Goal: Task Accomplishment & Management: Use online tool/utility

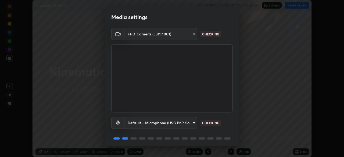
scroll to position [19, 0]
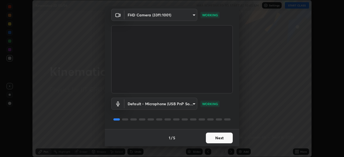
click at [213, 137] on button "Next" at bounding box center [219, 138] width 27 height 11
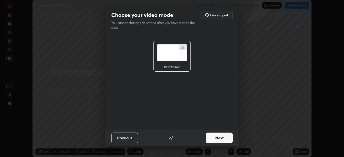
scroll to position [0, 0]
click at [213, 137] on button "Next" at bounding box center [219, 138] width 27 height 11
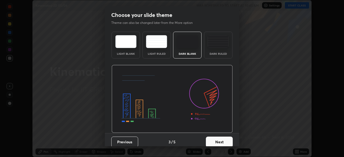
click at [215, 137] on button "Next" at bounding box center [219, 142] width 27 height 11
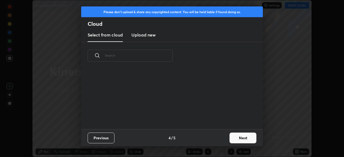
click at [241, 136] on button "Next" at bounding box center [242, 138] width 27 height 11
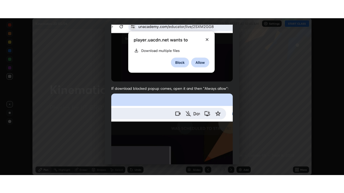
scroll to position [129, 0]
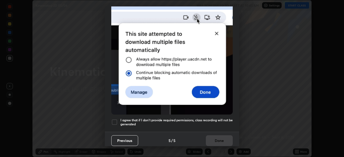
click at [224, 118] on h5 "I agree that if I don't provide required permissions, class recording will not …" at bounding box center [176, 122] width 112 height 8
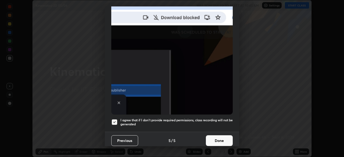
click at [222, 136] on button "Done" at bounding box center [219, 140] width 27 height 11
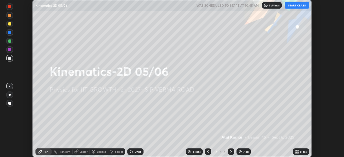
click at [295, 5] on button "START CLASS" at bounding box center [297, 5] width 24 height 6
click at [300, 150] on div "More" at bounding box center [301, 151] width 16 height 6
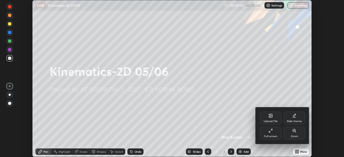
click at [270, 133] on div "Full screen" at bounding box center [270, 133] width 21 height 13
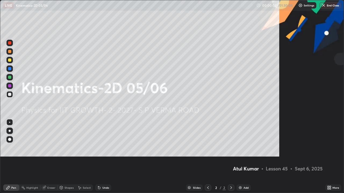
scroll to position [193, 344]
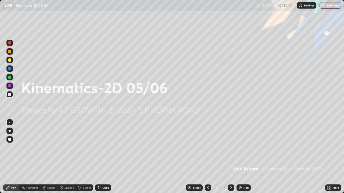
click at [246, 157] on div "Add" at bounding box center [245, 188] width 5 height 3
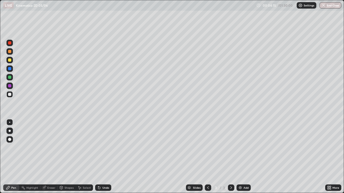
click at [11, 60] on div at bounding box center [9, 60] width 3 height 3
click at [103, 157] on div "Undo" at bounding box center [103, 188] width 16 height 6
click at [106, 157] on div "Undo" at bounding box center [102, 188] width 18 height 11
click at [105, 157] on div "Undo" at bounding box center [103, 188] width 16 height 6
click at [242, 157] on div "Add" at bounding box center [243, 188] width 14 height 6
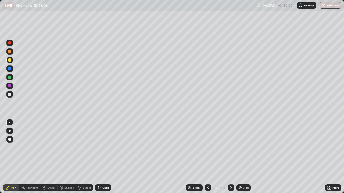
click at [64, 157] on div "Shapes" at bounding box center [68, 188] width 9 height 3
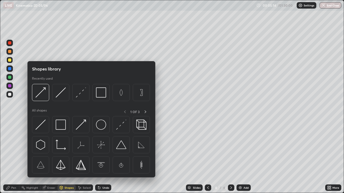
click at [206, 157] on icon at bounding box center [208, 188] width 4 height 4
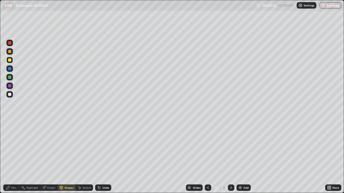
click at [230, 157] on icon at bounding box center [231, 188] width 4 height 4
click at [63, 157] on div "Shapes" at bounding box center [66, 188] width 18 height 6
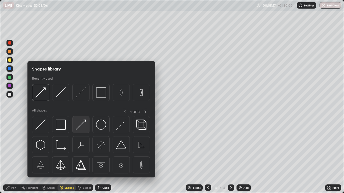
click at [82, 123] on img at bounding box center [81, 125] width 10 height 10
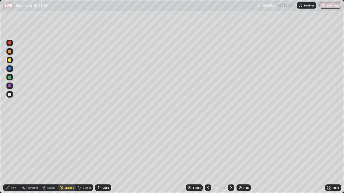
click at [16, 157] on div "Pen" at bounding box center [11, 188] width 16 height 6
click at [104, 157] on div "Undo" at bounding box center [103, 188] width 16 height 6
click at [65, 157] on div "Shapes" at bounding box center [66, 188] width 18 height 6
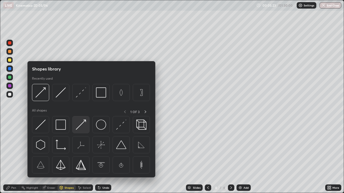
click at [83, 124] on img at bounding box center [81, 125] width 10 height 10
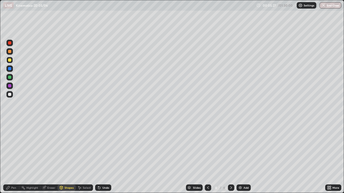
click at [12, 157] on div "Pen" at bounding box center [11, 188] width 16 height 6
click at [244, 157] on div "Add" at bounding box center [245, 188] width 5 height 3
click at [10, 77] on div at bounding box center [9, 77] width 3 height 3
click at [11, 60] on div at bounding box center [9, 60] width 3 height 3
click at [78, 157] on icon at bounding box center [79, 188] width 3 height 3
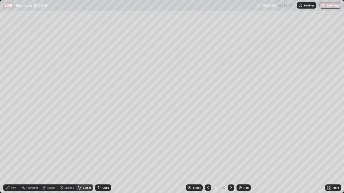
click at [67, 157] on div "Shapes" at bounding box center [68, 188] width 9 height 3
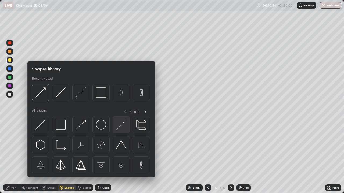
click at [119, 127] on img at bounding box center [121, 125] width 10 height 10
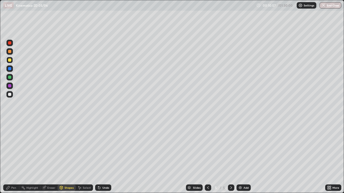
click at [15, 157] on div "Pen" at bounding box center [11, 188] width 16 height 6
click at [12, 79] on div at bounding box center [9, 77] width 6 height 6
click at [103, 157] on div "Undo" at bounding box center [103, 188] width 16 height 6
click at [10, 93] on div at bounding box center [9, 94] width 3 height 3
click at [105, 157] on div "Undo" at bounding box center [103, 188] width 16 height 6
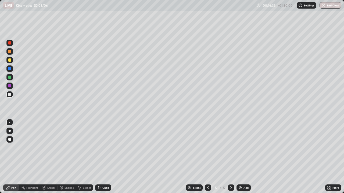
click at [10, 86] on div at bounding box center [9, 85] width 3 height 3
click at [240, 157] on img at bounding box center [240, 188] width 4 height 4
click at [68, 157] on div "Shapes" at bounding box center [68, 188] width 9 height 3
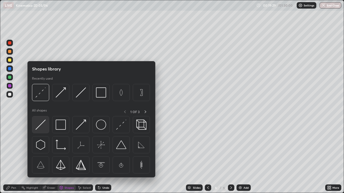
click at [42, 126] on img at bounding box center [40, 125] width 10 height 10
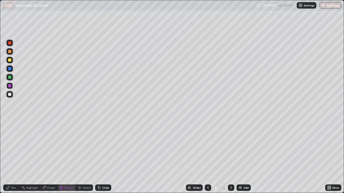
click at [10, 96] on div at bounding box center [9, 94] width 3 height 3
click at [69, 157] on div "Shapes" at bounding box center [66, 188] width 18 height 6
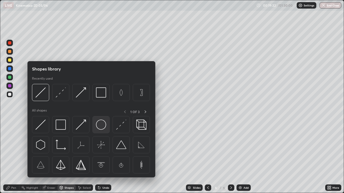
click at [100, 126] on img at bounding box center [101, 125] width 10 height 10
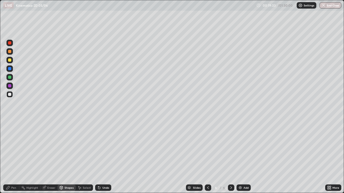
click at [67, 157] on div "Shapes" at bounding box center [68, 188] width 9 height 3
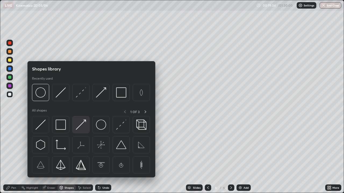
click at [84, 125] on img at bounding box center [81, 125] width 10 height 10
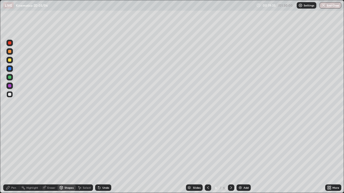
click at [15, 157] on div "Pen" at bounding box center [13, 188] width 5 height 3
click at [10, 77] on div at bounding box center [9, 77] width 3 height 3
click at [105, 157] on div "Undo" at bounding box center [105, 188] width 7 height 3
click at [66, 157] on div "Shapes" at bounding box center [68, 188] width 9 height 3
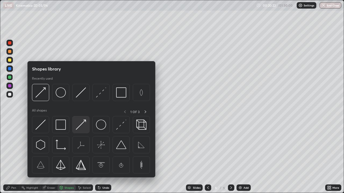
click at [81, 126] on img at bounding box center [81, 125] width 10 height 10
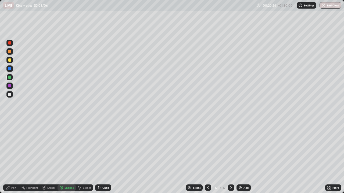
click at [10, 60] on div at bounding box center [9, 60] width 3 height 3
click at [10, 53] on div at bounding box center [9, 51] width 6 height 6
click at [11, 157] on div "Pen" at bounding box center [11, 188] width 16 height 6
click at [241, 157] on div "Add" at bounding box center [243, 188] width 14 height 6
click at [70, 157] on div "Shapes" at bounding box center [68, 188] width 9 height 3
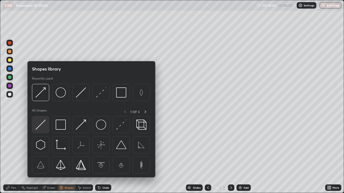
click at [43, 124] on img at bounding box center [40, 125] width 10 height 10
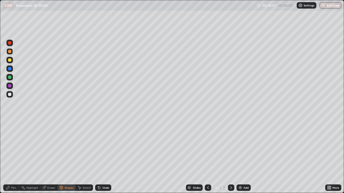
click at [12, 96] on div at bounding box center [9, 94] width 6 height 6
click at [68, 157] on div "Shapes" at bounding box center [66, 188] width 18 height 6
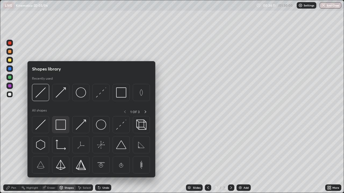
click at [62, 126] on img at bounding box center [61, 125] width 10 height 10
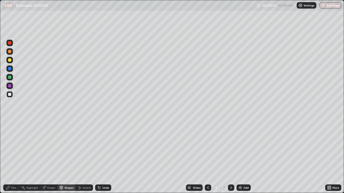
click at [69, 157] on div "Shapes" at bounding box center [68, 188] width 9 height 3
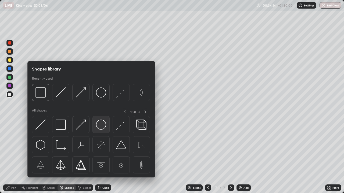
click at [99, 125] on img at bounding box center [101, 125] width 10 height 10
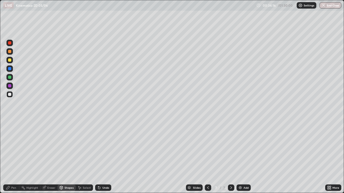
click at [64, 157] on div "Shapes" at bounding box center [66, 188] width 18 height 6
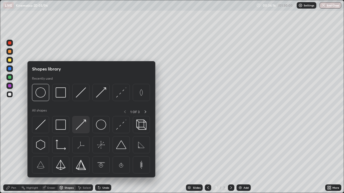
click at [84, 123] on img at bounding box center [81, 125] width 10 height 10
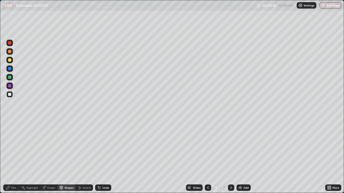
click at [16, 157] on div "Pen" at bounding box center [11, 188] width 16 height 6
click at [67, 157] on div "Shapes" at bounding box center [66, 188] width 18 height 6
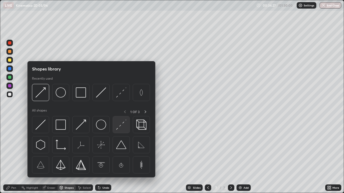
click at [119, 129] on img at bounding box center [121, 125] width 10 height 10
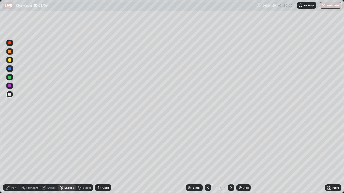
click at [14, 157] on div "Pen" at bounding box center [11, 188] width 16 height 6
click at [10, 62] on div at bounding box center [9, 60] width 6 height 6
click at [101, 157] on div "Undo" at bounding box center [103, 188] width 16 height 6
click at [98, 157] on icon at bounding box center [99, 188] width 2 height 2
click at [241, 157] on img at bounding box center [240, 188] width 4 height 4
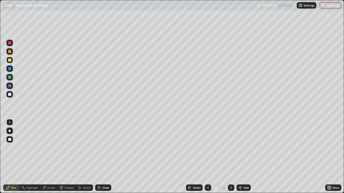
click at [67, 157] on div "Shapes" at bounding box center [66, 188] width 18 height 6
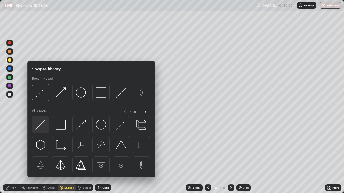
click at [46, 124] on div at bounding box center [40, 124] width 17 height 17
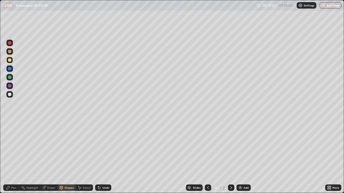
click at [10, 95] on div at bounding box center [9, 94] width 3 height 3
click at [12, 77] on div at bounding box center [9, 77] width 6 height 6
click at [106, 157] on div "Undo" at bounding box center [103, 188] width 16 height 6
click at [16, 157] on div "Pen" at bounding box center [11, 188] width 16 height 6
click at [67, 157] on div "Shapes" at bounding box center [66, 188] width 18 height 6
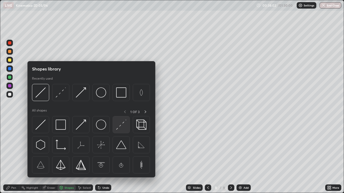
click at [122, 124] on img at bounding box center [121, 125] width 10 height 10
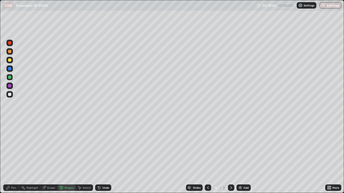
click at [14, 157] on div "Pen" at bounding box center [11, 188] width 16 height 6
click at [10, 95] on div at bounding box center [9, 94] width 3 height 3
click at [62, 157] on icon at bounding box center [61, 187] width 3 height 3
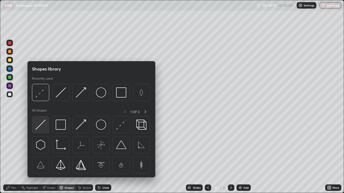
click at [42, 125] on img at bounding box center [40, 125] width 10 height 10
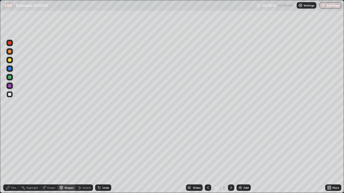
click at [13, 95] on div at bounding box center [9, 94] width 6 height 6
click at [68, 157] on div "Shapes" at bounding box center [66, 188] width 18 height 6
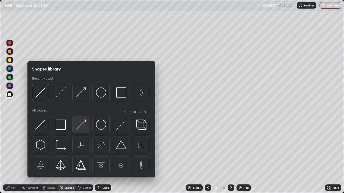
click at [80, 124] on img at bounding box center [81, 125] width 10 height 10
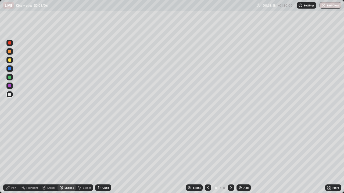
click at [11, 61] on div at bounding box center [9, 60] width 3 height 3
click at [12, 157] on div "Pen" at bounding box center [11, 188] width 16 height 6
click at [64, 157] on div "Shapes" at bounding box center [68, 188] width 9 height 3
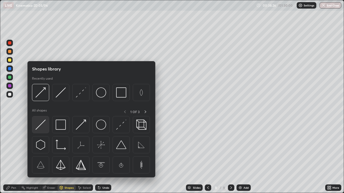
click at [41, 124] on img at bounding box center [40, 125] width 10 height 10
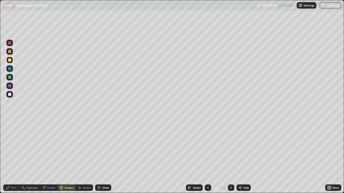
click at [12, 95] on div at bounding box center [9, 94] width 6 height 6
click at [18, 157] on div "Pen" at bounding box center [11, 188] width 16 height 11
click at [69, 157] on div "Shapes" at bounding box center [66, 188] width 18 height 6
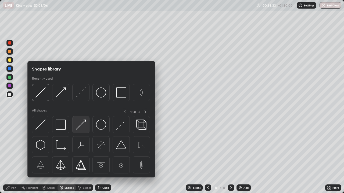
click at [85, 126] on img at bounding box center [81, 125] width 10 height 10
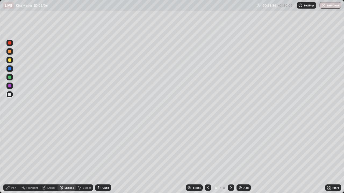
click at [13, 61] on div at bounding box center [9, 60] width 9 height 9
click at [15, 157] on div "Pen" at bounding box center [13, 188] width 5 height 3
click at [10, 61] on div at bounding box center [9, 60] width 3 height 3
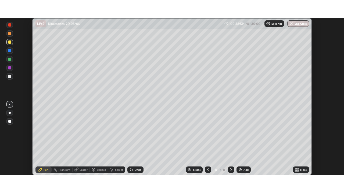
scroll to position [157, 344]
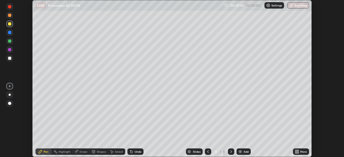
click at [298, 150] on icon at bounding box center [297, 150] width 1 height 1
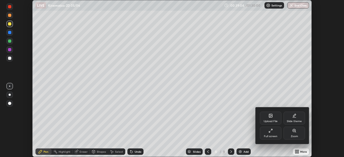
click at [270, 132] on icon at bounding box center [270, 131] width 4 height 4
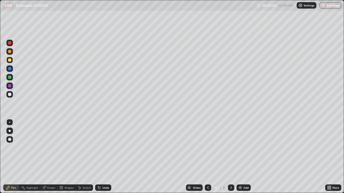
scroll to position [193, 344]
click at [70, 157] on div "Shapes" at bounding box center [68, 188] width 9 height 3
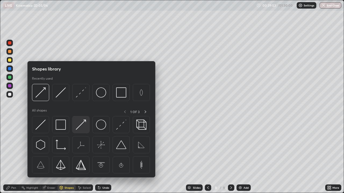
click at [80, 126] on img at bounding box center [81, 125] width 10 height 10
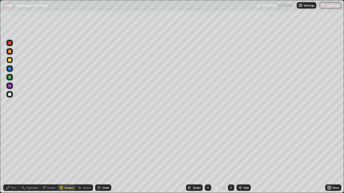
click at [10, 92] on div at bounding box center [9, 94] width 6 height 6
click at [69, 157] on div "Shapes" at bounding box center [68, 188] width 9 height 3
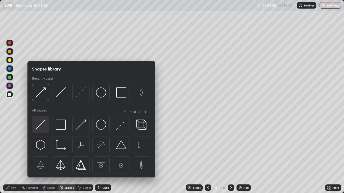
click at [46, 128] on div at bounding box center [40, 124] width 17 height 17
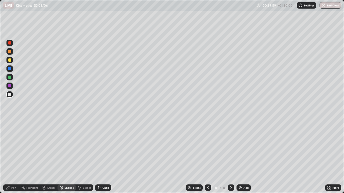
click at [67, 157] on div "Shapes" at bounding box center [66, 188] width 18 height 6
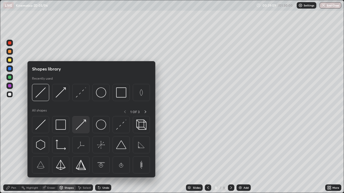
click at [81, 124] on img at bounding box center [81, 125] width 10 height 10
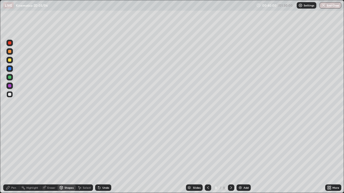
click at [12, 61] on div at bounding box center [9, 60] width 6 height 6
click at [13, 157] on div "Pen" at bounding box center [13, 188] width 5 height 3
click at [67, 157] on div "Shapes" at bounding box center [68, 188] width 9 height 3
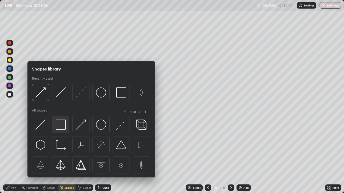
click at [57, 126] on img at bounding box center [61, 125] width 10 height 10
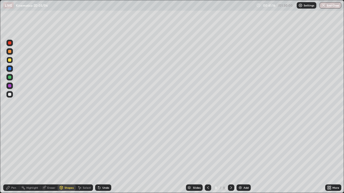
click at [11, 94] on div at bounding box center [9, 94] width 3 height 3
click at [66, 157] on div "Shapes" at bounding box center [68, 188] width 9 height 3
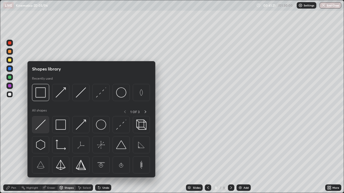
click at [45, 126] on img at bounding box center [40, 125] width 10 height 10
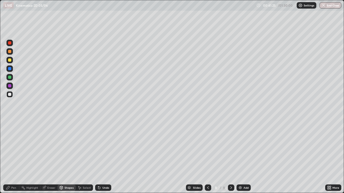
click at [67, 157] on div "Shapes" at bounding box center [68, 188] width 9 height 3
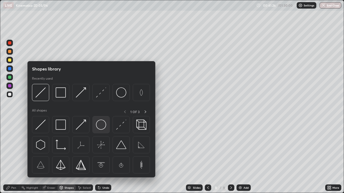
click at [99, 126] on img at bounding box center [101, 125] width 10 height 10
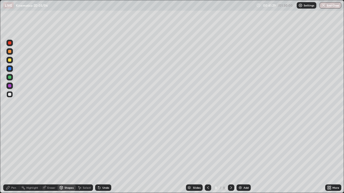
click at [66, 157] on div "Shapes" at bounding box center [68, 188] width 9 height 3
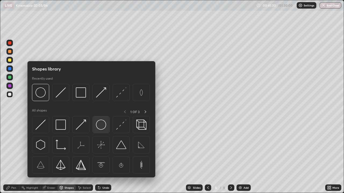
click at [100, 126] on img at bounding box center [101, 125] width 10 height 10
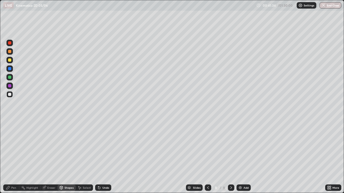
click at [66, 157] on div "Shapes" at bounding box center [68, 188] width 9 height 3
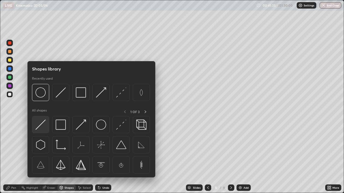
click at [42, 126] on img at bounding box center [40, 125] width 10 height 10
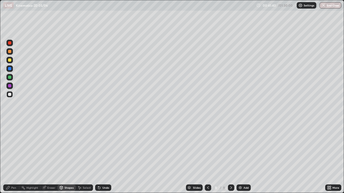
click at [68, 157] on div "Shapes" at bounding box center [66, 188] width 18 height 6
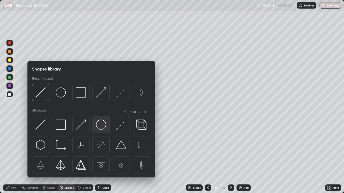
click at [98, 126] on img at bounding box center [101, 125] width 10 height 10
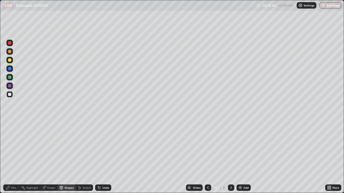
click at [61, 157] on icon at bounding box center [61, 187] width 3 height 1
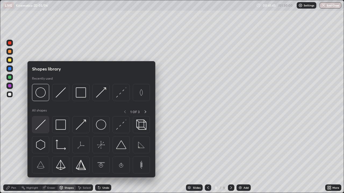
click at [44, 130] on div at bounding box center [40, 124] width 17 height 17
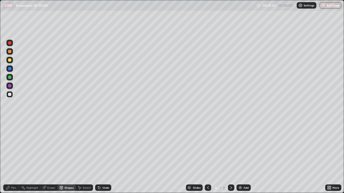
click at [101, 157] on div "Undo" at bounding box center [103, 188] width 16 height 6
click at [64, 157] on div "Shapes" at bounding box center [68, 188] width 9 height 3
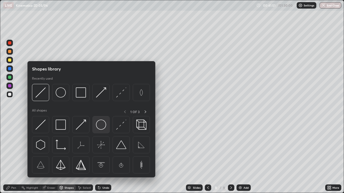
click at [98, 128] on img at bounding box center [101, 125] width 10 height 10
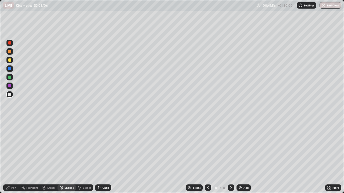
click at [62, 157] on icon at bounding box center [61, 187] width 3 height 3
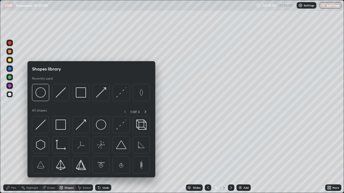
click at [102, 157] on div "Undo" at bounding box center [105, 188] width 7 height 3
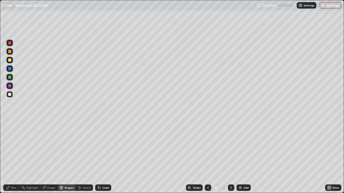
click at [63, 157] on icon at bounding box center [61, 188] width 4 height 4
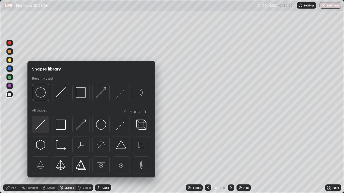
click at [43, 130] on div at bounding box center [40, 124] width 17 height 17
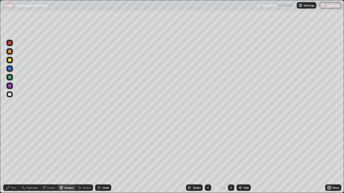
click at [104, 157] on div "Undo" at bounding box center [103, 188] width 16 height 6
click at [83, 157] on div "Select" at bounding box center [87, 188] width 8 height 3
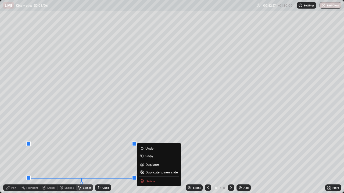
click at [156, 157] on p "Duplicate to new slide" at bounding box center [161, 172] width 32 height 4
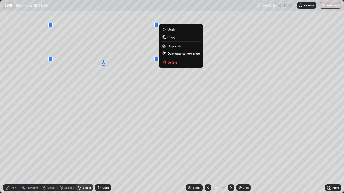
click at [172, 49] on button "Duplicate" at bounding box center [181, 46] width 40 height 6
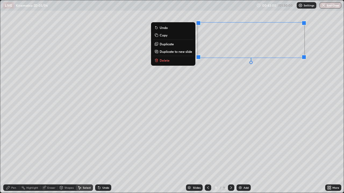
click at [171, 45] on p "Duplicate" at bounding box center [166, 44] width 14 height 4
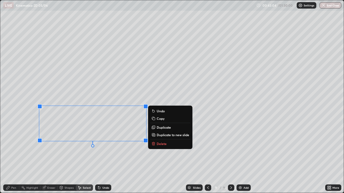
click at [167, 128] on p "Duplicate" at bounding box center [164, 127] width 14 height 4
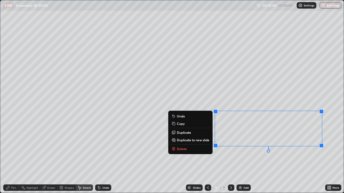
click at [202, 141] on p "Duplicate to new slide" at bounding box center [193, 140] width 32 height 4
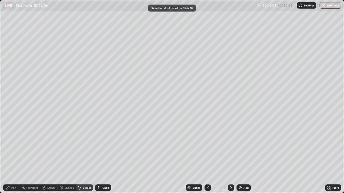
click at [208, 157] on div at bounding box center [207, 188] width 6 height 6
click at [14, 157] on div "Pen" at bounding box center [13, 188] width 5 height 3
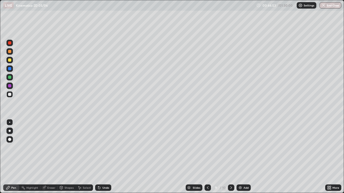
click at [10, 60] on div at bounding box center [9, 60] width 3 height 3
click at [66, 157] on div "Shapes" at bounding box center [66, 188] width 18 height 6
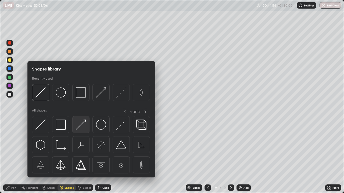
click at [82, 125] on img at bounding box center [81, 125] width 10 height 10
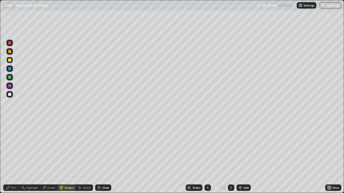
click at [13, 157] on div "Pen" at bounding box center [13, 188] width 5 height 3
click at [9, 78] on div at bounding box center [9, 77] width 3 height 3
click at [10, 60] on div at bounding box center [9, 60] width 3 height 3
click at [66, 157] on div "Shapes" at bounding box center [66, 188] width 18 height 6
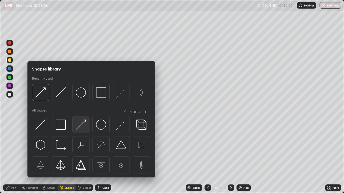
click at [81, 123] on img at bounding box center [81, 125] width 10 height 10
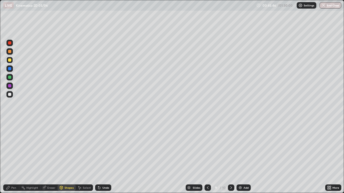
click at [12, 61] on div at bounding box center [9, 60] width 6 height 6
click at [72, 157] on div "Shapes" at bounding box center [68, 188] width 9 height 3
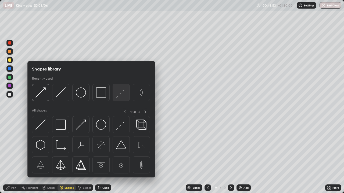
click at [122, 92] on img at bounding box center [121, 93] width 10 height 10
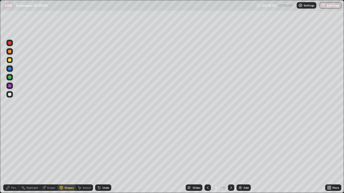
click at [16, 157] on div "Pen" at bounding box center [11, 188] width 16 height 6
click at [70, 157] on div "Shapes" at bounding box center [68, 188] width 9 height 3
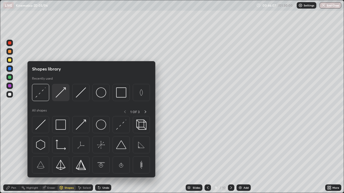
click at [63, 93] on img at bounding box center [61, 93] width 10 height 10
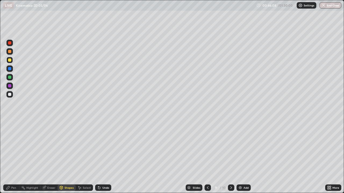
click at [12, 78] on div at bounding box center [9, 77] width 6 height 6
click at [13, 157] on div "Pen" at bounding box center [13, 188] width 5 height 3
click at [66, 157] on div "Shapes" at bounding box center [68, 188] width 9 height 3
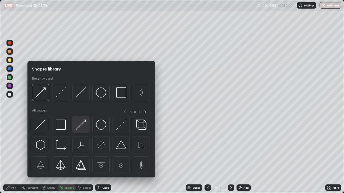
click at [80, 125] on img at bounding box center [81, 125] width 10 height 10
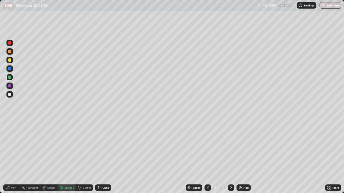
click at [10, 59] on div at bounding box center [9, 60] width 3 height 3
click at [70, 157] on div "Shapes" at bounding box center [68, 188] width 9 height 3
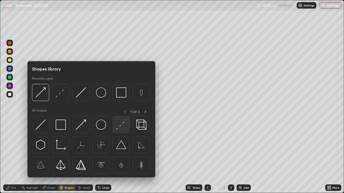
click at [117, 128] on img at bounding box center [121, 125] width 10 height 10
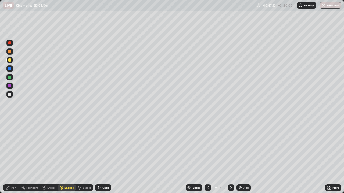
click at [13, 157] on div "Pen" at bounding box center [13, 188] width 5 height 3
click at [10, 78] on div at bounding box center [9, 77] width 3 height 3
click at [66, 157] on div "Shapes" at bounding box center [68, 188] width 9 height 3
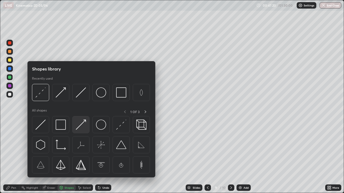
click at [82, 123] on img at bounding box center [81, 125] width 10 height 10
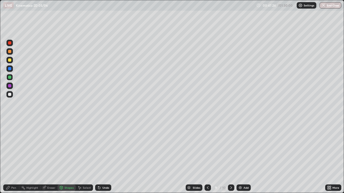
click at [18, 157] on div "Pen" at bounding box center [11, 188] width 16 height 6
click at [47, 157] on div "Eraser" at bounding box center [51, 188] width 8 height 3
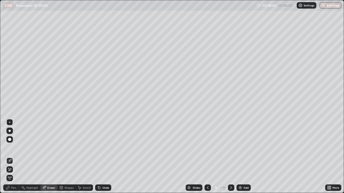
click at [10, 122] on div at bounding box center [9, 122] width 1 height 1
click at [68, 157] on div "Shapes" at bounding box center [66, 188] width 18 height 6
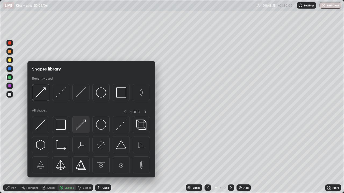
click at [83, 128] on img at bounding box center [81, 125] width 10 height 10
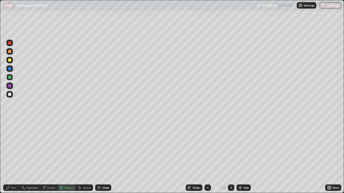
click at [10, 61] on div at bounding box center [9, 60] width 3 height 3
click at [69, 157] on div "Shapes" at bounding box center [68, 188] width 9 height 3
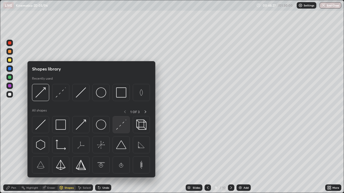
click at [122, 126] on img at bounding box center [121, 125] width 10 height 10
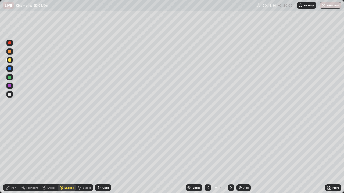
click at [13, 157] on div "Pen" at bounding box center [13, 188] width 5 height 3
click at [67, 157] on div "Shapes" at bounding box center [68, 188] width 9 height 3
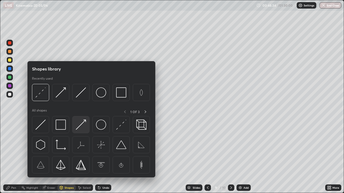
click at [88, 124] on div at bounding box center [80, 124] width 17 height 17
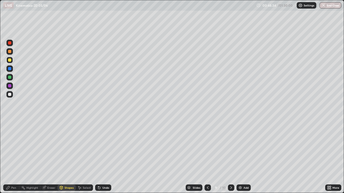
click at [10, 77] on div at bounding box center [9, 77] width 3 height 3
click at [14, 157] on div "Pen" at bounding box center [13, 188] width 5 height 3
click at [9, 60] on div at bounding box center [9, 60] width 3 height 3
click at [13, 77] on div at bounding box center [9, 77] width 6 height 6
click at [230, 157] on icon at bounding box center [231, 188] width 4 height 4
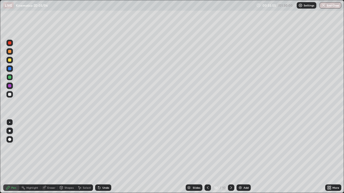
click at [242, 157] on div "Add" at bounding box center [243, 188] width 14 height 6
click at [67, 157] on div "Shapes" at bounding box center [68, 188] width 9 height 3
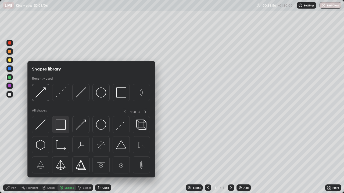
click at [60, 124] on img at bounding box center [61, 125] width 10 height 10
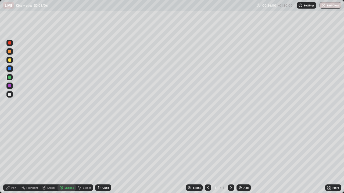
click at [68, 157] on div "Shapes" at bounding box center [66, 188] width 18 height 6
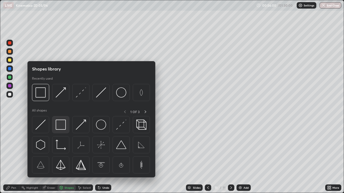
click at [61, 125] on img at bounding box center [61, 125] width 10 height 10
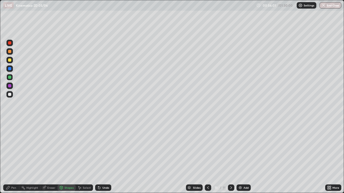
click at [11, 93] on div at bounding box center [9, 94] width 3 height 3
click at [66, 157] on div "Shapes" at bounding box center [68, 188] width 9 height 3
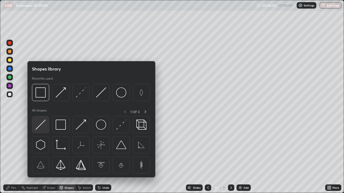
click at [41, 124] on img at bounding box center [40, 125] width 10 height 10
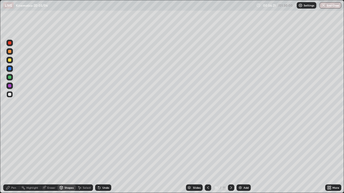
click at [13, 157] on div "Pen" at bounding box center [11, 188] width 16 height 6
click at [65, 157] on div "Shapes" at bounding box center [68, 188] width 9 height 3
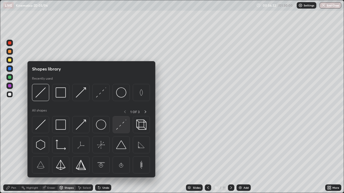
click at [118, 123] on img at bounding box center [121, 125] width 10 height 10
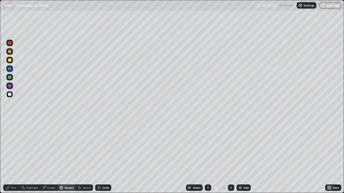
click at [13, 157] on div "Pen" at bounding box center [11, 188] width 16 height 6
click at [98, 157] on icon at bounding box center [98, 187] width 1 height 1
click at [99, 157] on icon at bounding box center [99, 188] width 4 height 4
click at [104, 157] on div "Undo" at bounding box center [103, 188] width 16 height 6
click at [103, 157] on div "Undo" at bounding box center [105, 188] width 7 height 3
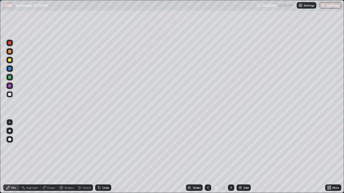
click at [66, 157] on div "Shapes" at bounding box center [68, 188] width 9 height 3
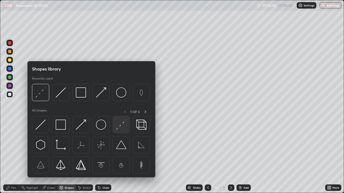
click at [118, 128] on img at bounding box center [121, 125] width 10 height 10
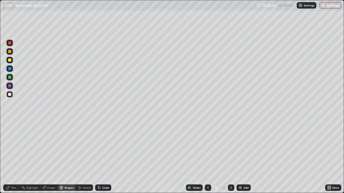
click at [13, 157] on div "Pen" at bounding box center [13, 188] width 5 height 3
click at [47, 157] on div "Eraser" at bounding box center [48, 188] width 17 height 6
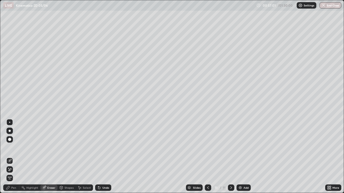
click at [10, 122] on div at bounding box center [9, 122] width 1 height 1
click at [14, 157] on div "Pen" at bounding box center [11, 188] width 16 height 6
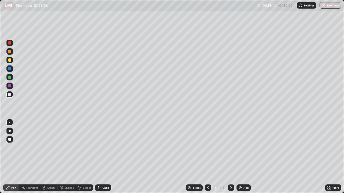
click at [71, 157] on div "Shapes" at bounding box center [68, 188] width 9 height 3
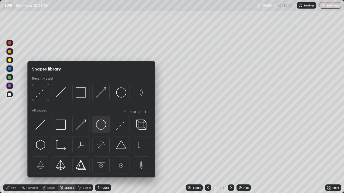
click at [99, 126] on img at bounding box center [101, 125] width 10 height 10
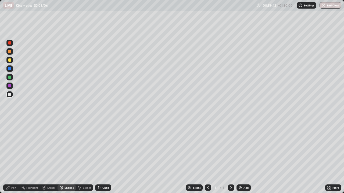
click at [12, 61] on div at bounding box center [9, 60] width 6 height 6
click at [66, 157] on div "Shapes" at bounding box center [68, 188] width 9 height 3
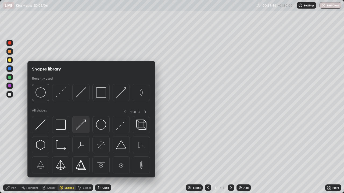
click at [80, 123] on img at bounding box center [81, 125] width 10 height 10
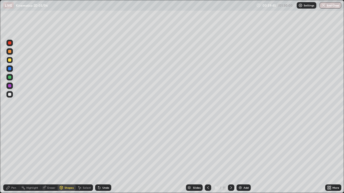
click at [10, 59] on div at bounding box center [9, 60] width 3 height 3
click at [13, 157] on div "Pen" at bounding box center [13, 188] width 5 height 3
click at [9, 78] on div at bounding box center [9, 77] width 3 height 3
click at [10, 52] on div at bounding box center [9, 51] width 3 height 3
click at [104, 157] on div "Undo" at bounding box center [105, 188] width 7 height 3
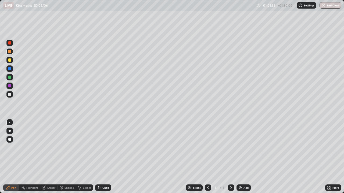
click at [105, 157] on div "Undo" at bounding box center [105, 188] width 7 height 3
click at [106, 157] on div "Undo" at bounding box center [103, 188] width 16 height 6
click at [246, 157] on div "Add" at bounding box center [243, 188] width 14 height 6
click at [64, 157] on div "Shapes" at bounding box center [66, 188] width 18 height 6
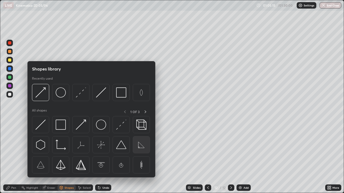
click at [137, 147] on img at bounding box center [141, 145] width 10 height 10
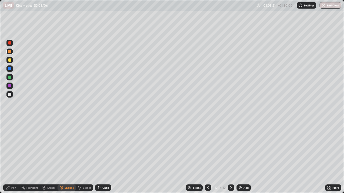
click at [67, 157] on div "Shapes" at bounding box center [66, 188] width 18 height 6
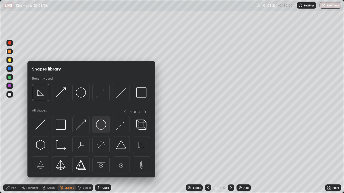
click at [99, 125] on img at bounding box center [101, 125] width 10 height 10
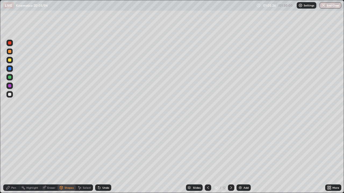
click at [12, 60] on div at bounding box center [9, 60] width 6 height 6
click at [68, 157] on div "Shapes" at bounding box center [66, 188] width 18 height 6
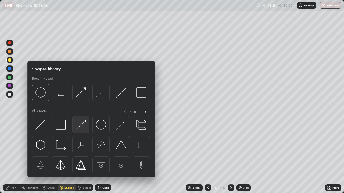
click at [82, 127] on img at bounding box center [81, 125] width 10 height 10
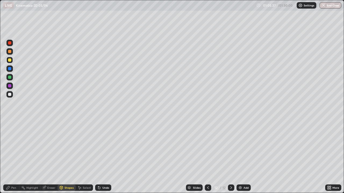
click at [15, 157] on div "Pen" at bounding box center [11, 188] width 16 height 6
click at [10, 86] on div at bounding box center [9, 85] width 3 height 3
click at [10, 77] on div at bounding box center [9, 77] width 3 height 3
click at [10, 52] on div at bounding box center [9, 51] width 3 height 3
click at [10, 95] on div at bounding box center [9, 94] width 3 height 3
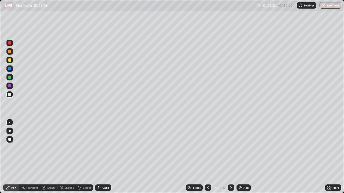
click at [9, 78] on div at bounding box center [9, 77] width 3 height 3
click at [67, 157] on div "Shapes" at bounding box center [68, 188] width 9 height 3
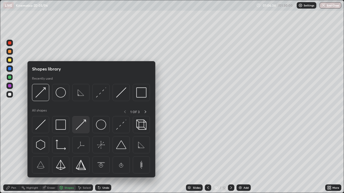
click at [81, 124] on img at bounding box center [81, 125] width 10 height 10
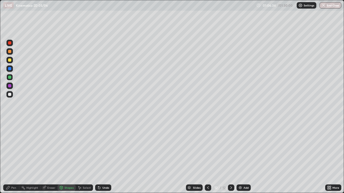
click at [10, 96] on div at bounding box center [9, 94] width 6 height 6
click at [11, 69] on div at bounding box center [9, 68] width 3 height 3
click at [12, 157] on div "Pen" at bounding box center [13, 188] width 5 height 3
click at [68, 157] on div "Shapes" at bounding box center [66, 188] width 18 height 6
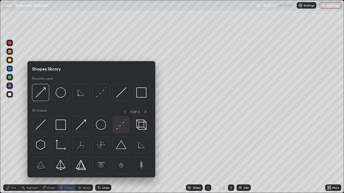
click at [122, 125] on img at bounding box center [121, 125] width 10 height 10
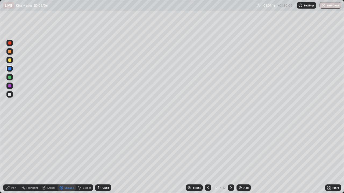
click at [9, 95] on div at bounding box center [9, 94] width 3 height 3
click at [15, 157] on div "Pen" at bounding box center [11, 188] width 16 height 6
click at [9, 78] on div at bounding box center [9, 77] width 3 height 3
click at [67, 157] on div "Shapes" at bounding box center [68, 188] width 9 height 3
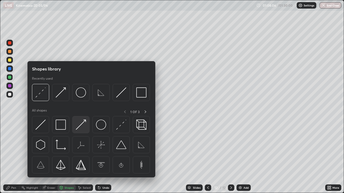
click at [83, 125] on img at bounding box center [81, 125] width 10 height 10
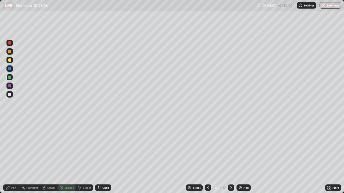
click at [12, 44] on div at bounding box center [9, 43] width 6 height 6
click at [13, 157] on div "Pen" at bounding box center [11, 188] width 16 height 6
click at [66, 157] on div "Shapes" at bounding box center [66, 188] width 18 height 6
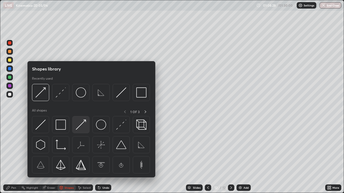
click at [79, 126] on img at bounding box center [81, 125] width 10 height 10
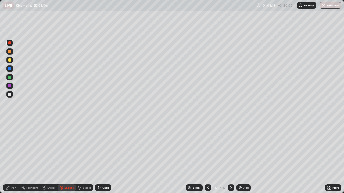
click at [14, 157] on div "Pen" at bounding box center [11, 188] width 16 height 6
click at [11, 60] on div at bounding box center [9, 60] width 3 height 3
click at [10, 53] on div at bounding box center [9, 51] width 6 height 6
click at [63, 157] on icon at bounding box center [61, 188] width 4 height 4
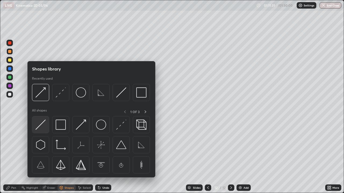
click at [39, 124] on img at bounding box center [40, 125] width 10 height 10
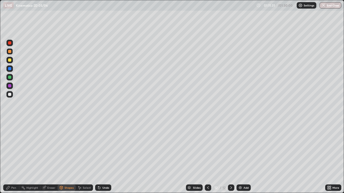
click at [10, 78] on div at bounding box center [9, 77] width 3 height 3
click at [13, 157] on div "Pen" at bounding box center [13, 188] width 5 height 3
click at [10, 52] on div at bounding box center [9, 51] width 3 height 3
click at [104, 157] on div "Undo" at bounding box center [105, 188] width 7 height 3
click at [67, 157] on div "Shapes" at bounding box center [68, 188] width 9 height 3
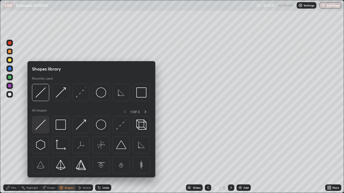
click at [39, 122] on img at bounding box center [40, 125] width 10 height 10
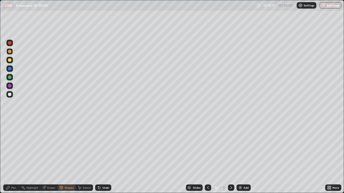
click at [11, 76] on div at bounding box center [9, 77] width 6 height 6
click at [11, 157] on div "Pen" at bounding box center [13, 188] width 5 height 3
click at [239, 157] on img at bounding box center [240, 188] width 4 height 4
click at [9, 60] on div at bounding box center [9, 60] width 3 height 3
click at [103, 157] on div "Undo" at bounding box center [103, 188] width 16 height 6
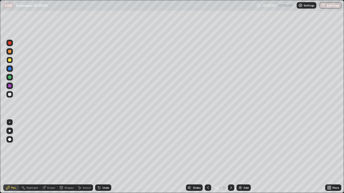
click at [105, 157] on div "Undo" at bounding box center [105, 188] width 7 height 3
click at [105, 157] on div "Undo" at bounding box center [103, 188] width 16 height 6
click at [101, 157] on div "Undo" at bounding box center [103, 188] width 16 height 6
click at [103, 157] on div "Undo" at bounding box center [103, 188] width 16 height 6
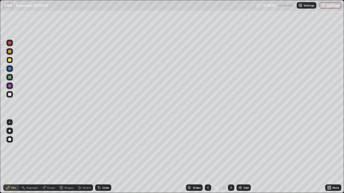
click at [243, 157] on div "Add" at bounding box center [245, 188] width 5 height 3
click at [72, 157] on div "Shapes" at bounding box center [66, 188] width 18 height 6
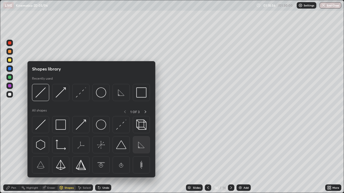
click at [141, 146] on img at bounding box center [141, 145] width 10 height 10
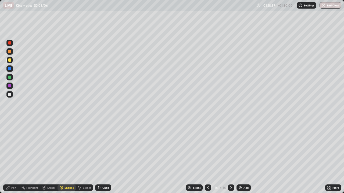
click at [11, 59] on div at bounding box center [9, 60] width 3 height 3
click at [12, 157] on div "Pen" at bounding box center [11, 188] width 16 height 6
click at [10, 77] on div at bounding box center [9, 77] width 3 height 3
click at [10, 94] on div at bounding box center [9, 94] width 3 height 3
click at [101, 157] on div "Undo" at bounding box center [103, 188] width 16 height 6
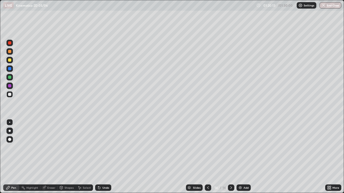
click at [103, 157] on div "Undo" at bounding box center [105, 188] width 7 height 3
click at [210, 157] on div at bounding box center [208, 188] width 6 height 6
click at [207, 157] on icon at bounding box center [208, 188] width 4 height 4
click at [206, 157] on icon at bounding box center [208, 188] width 4 height 4
click at [230, 157] on icon at bounding box center [231, 188] width 4 height 4
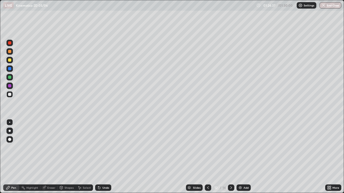
click at [230, 157] on icon at bounding box center [231, 188] width 4 height 4
click at [208, 157] on icon at bounding box center [208, 188] width 4 height 4
click at [207, 157] on icon at bounding box center [208, 188] width 4 height 4
click at [231, 157] on icon at bounding box center [231, 188] width 4 height 4
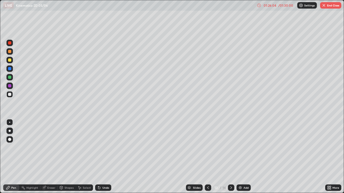
click at [328, 5] on button "End Class" at bounding box center [330, 5] width 21 height 6
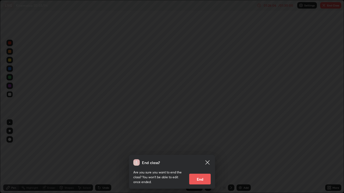
click at [206, 157] on icon at bounding box center [207, 163] width 4 height 4
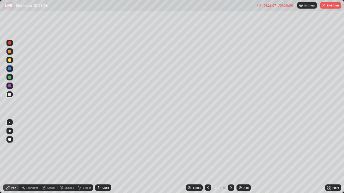
click at [230, 157] on icon at bounding box center [231, 188] width 4 height 4
click at [332, 6] on button "End Class" at bounding box center [330, 5] width 21 height 6
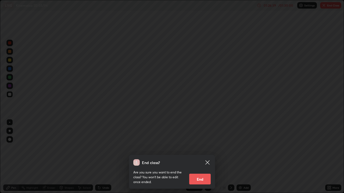
click at [200, 157] on button "End" at bounding box center [199, 179] width 21 height 11
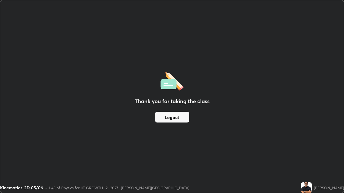
click at [175, 117] on button "Logout" at bounding box center [172, 117] width 34 height 11
